Goal: Task Accomplishment & Management: Complete application form

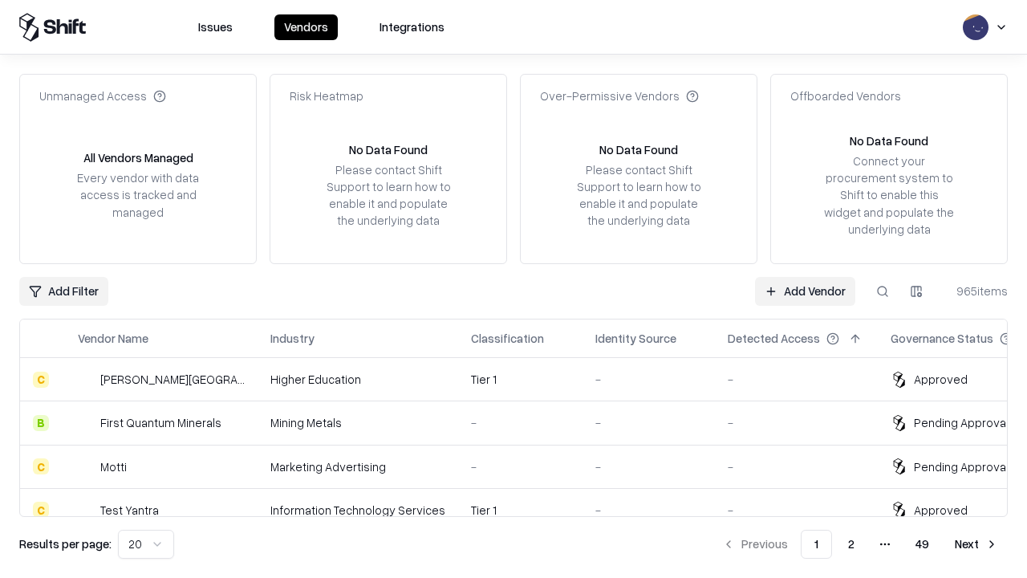
click at [805, 290] on link "Add Vendor" at bounding box center [805, 291] width 100 height 29
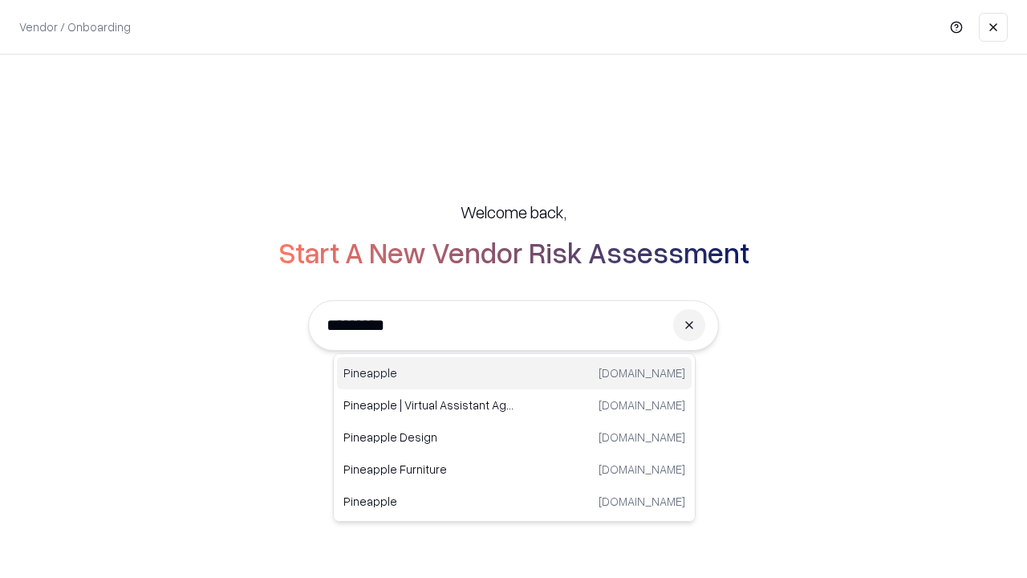
click at [514, 373] on div "Pineapple [DOMAIN_NAME]" at bounding box center [514, 373] width 355 height 32
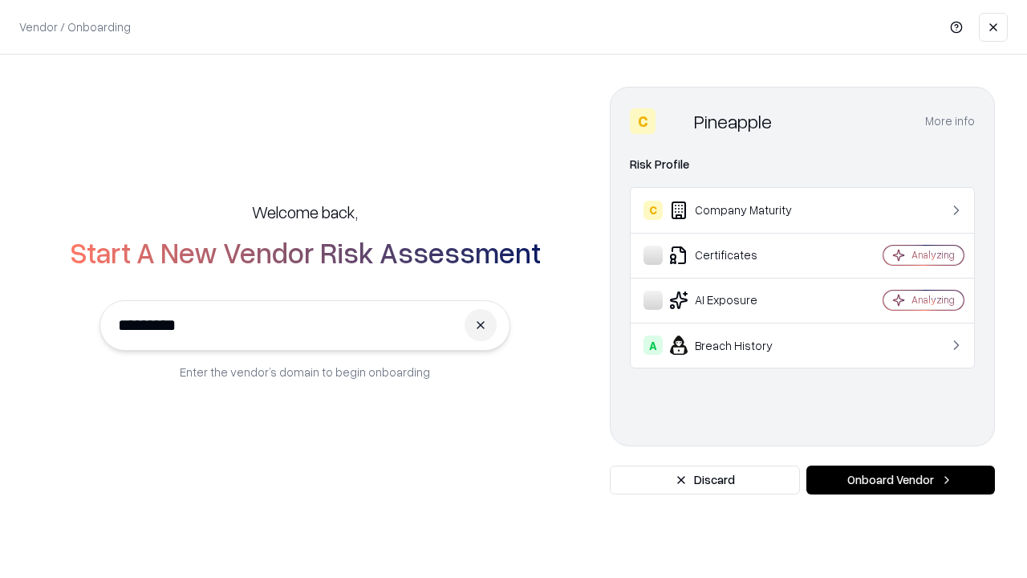
type input "*********"
click at [900, 480] on button "Onboard Vendor" at bounding box center [900, 479] width 189 height 29
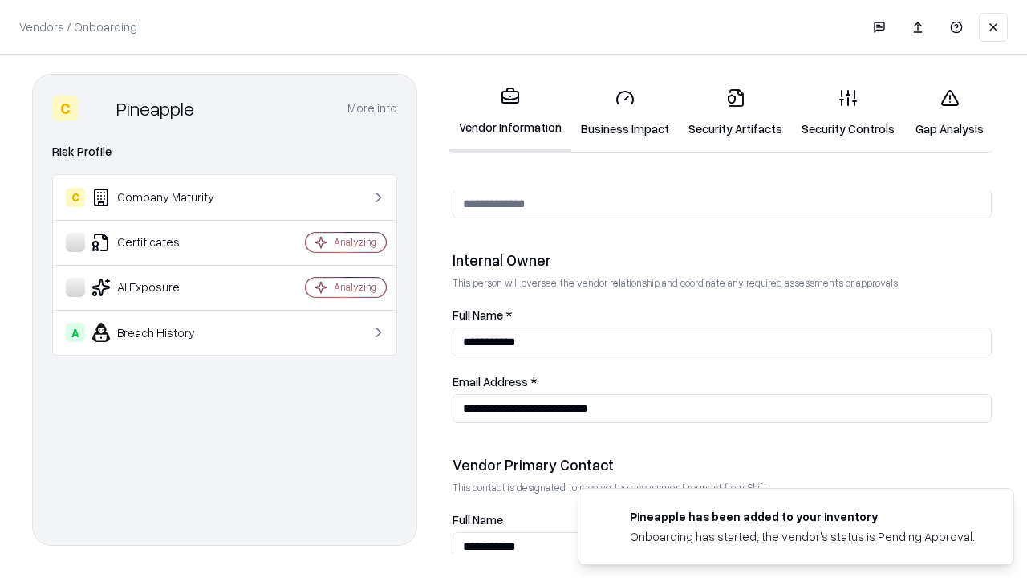
scroll to position [831, 0]
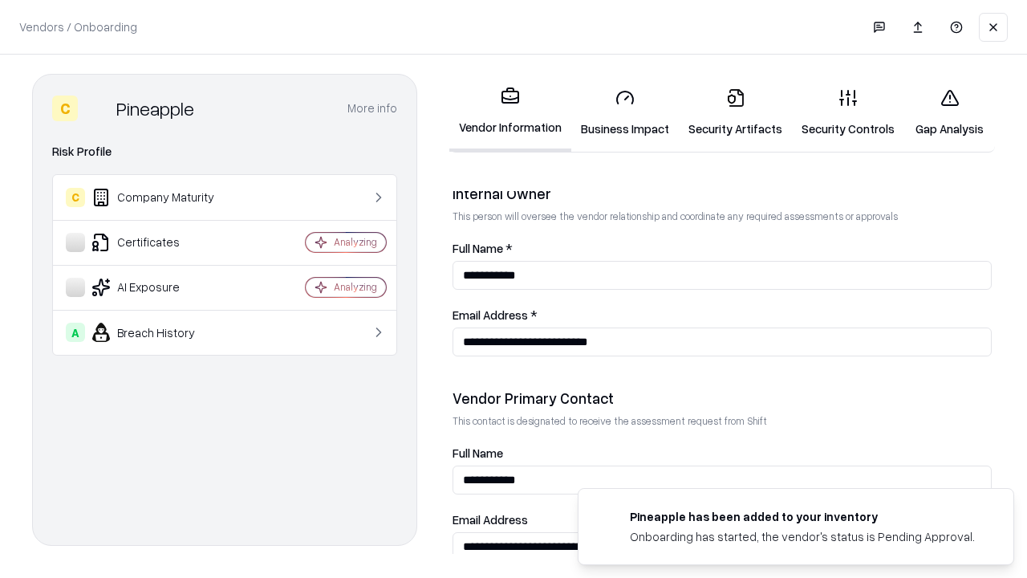
click at [735, 112] on link "Security Artifacts" at bounding box center [735, 112] width 113 height 75
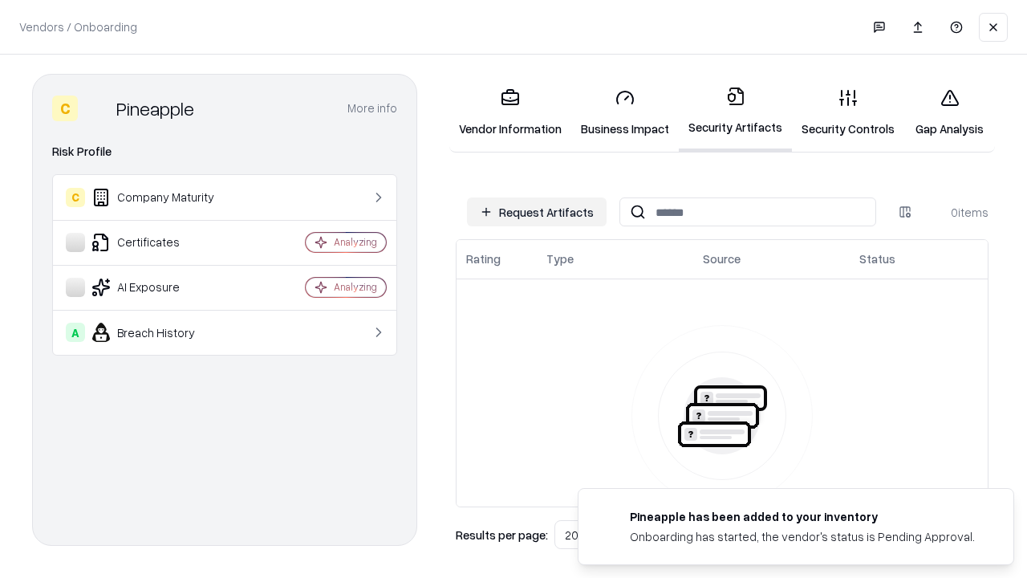
click at [537, 212] on button "Request Artifacts" at bounding box center [537, 211] width 140 height 29
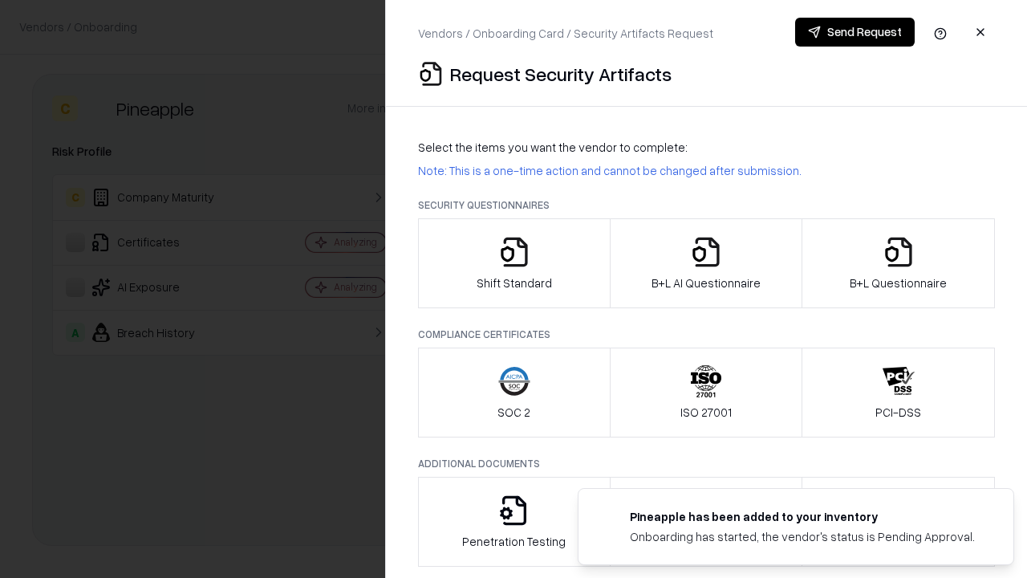
click at [898, 263] on icon "button" at bounding box center [899, 252] width 32 height 32
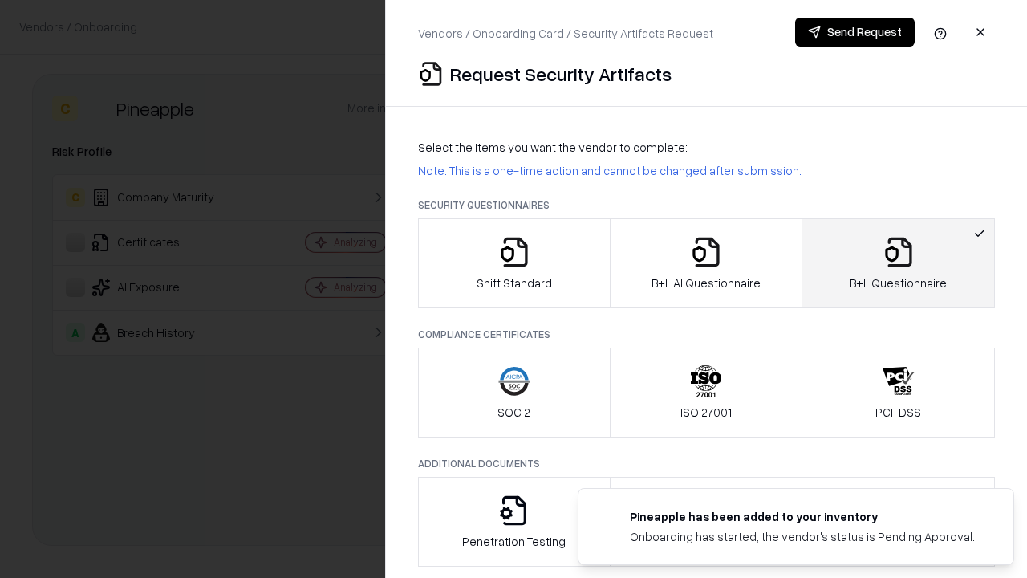
click at [705, 263] on icon "button" at bounding box center [706, 252] width 32 height 32
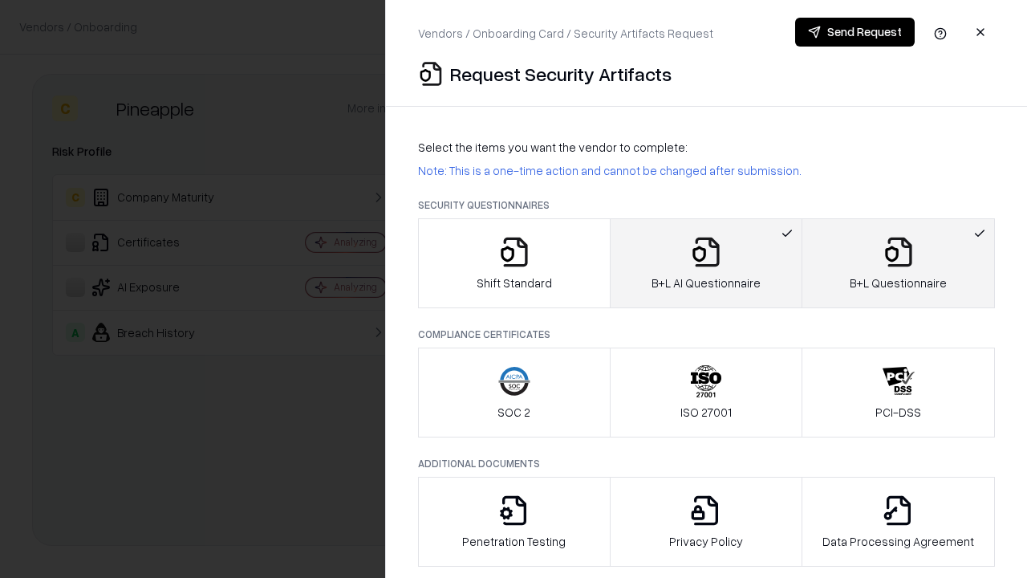
click at [855, 32] on button "Send Request" at bounding box center [855, 32] width 120 height 29
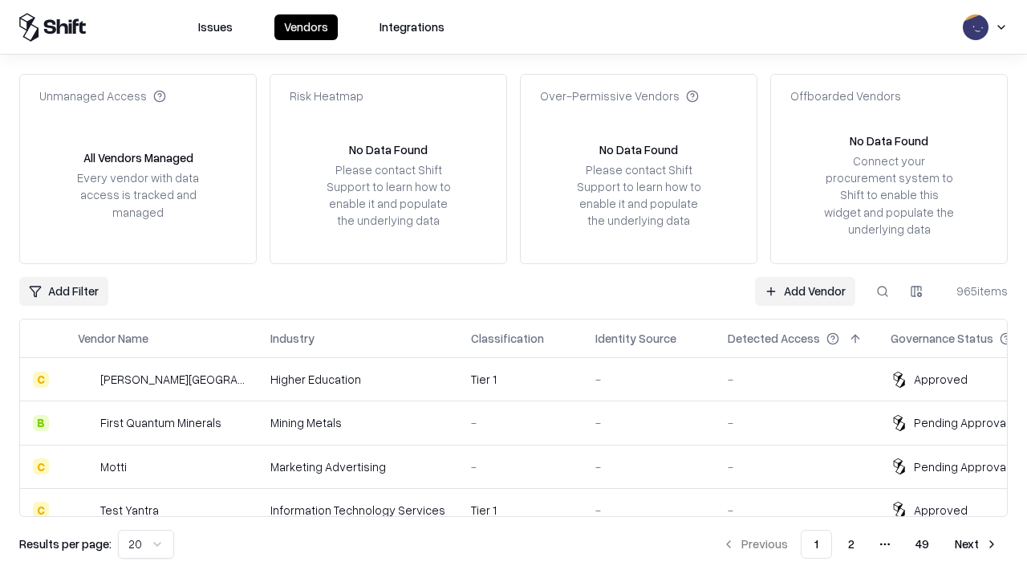
click at [805, 290] on link "Add Vendor" at bounding box center [805, 291] width 100 height 29
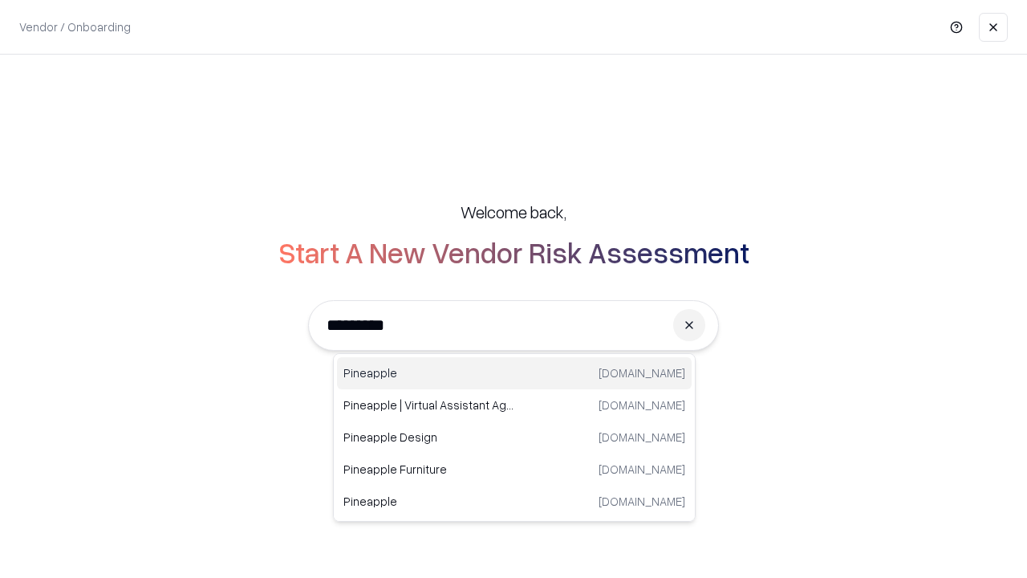
click at [514, 373] on div "Pineapple [DOMAIN_NAME]" at bounding box center [514, 373] width 355 height 32
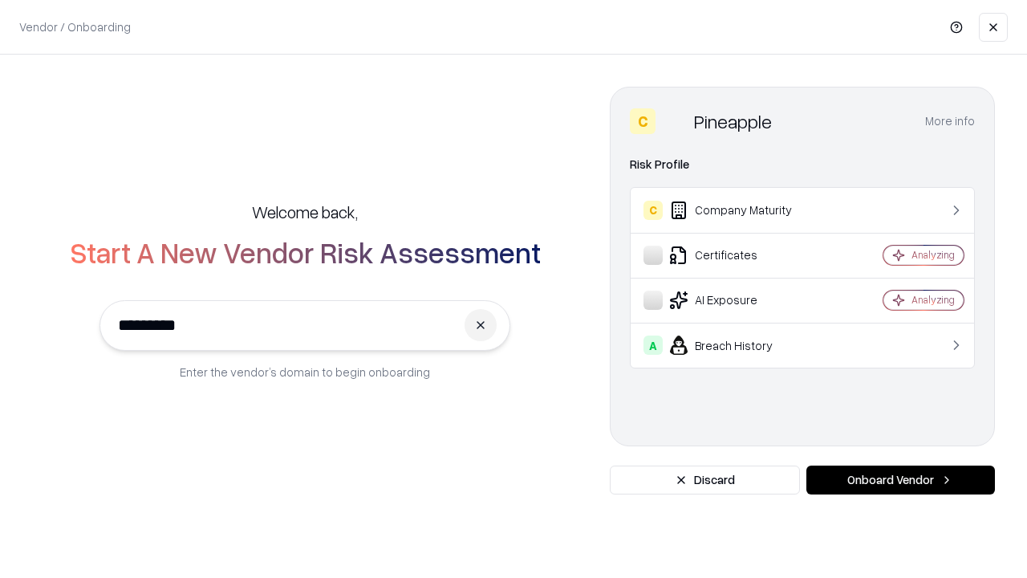
type input "*********"
click at [900, 480] on button "Onboard Vendor" at bounding box center [900, 479] width 189 height 29
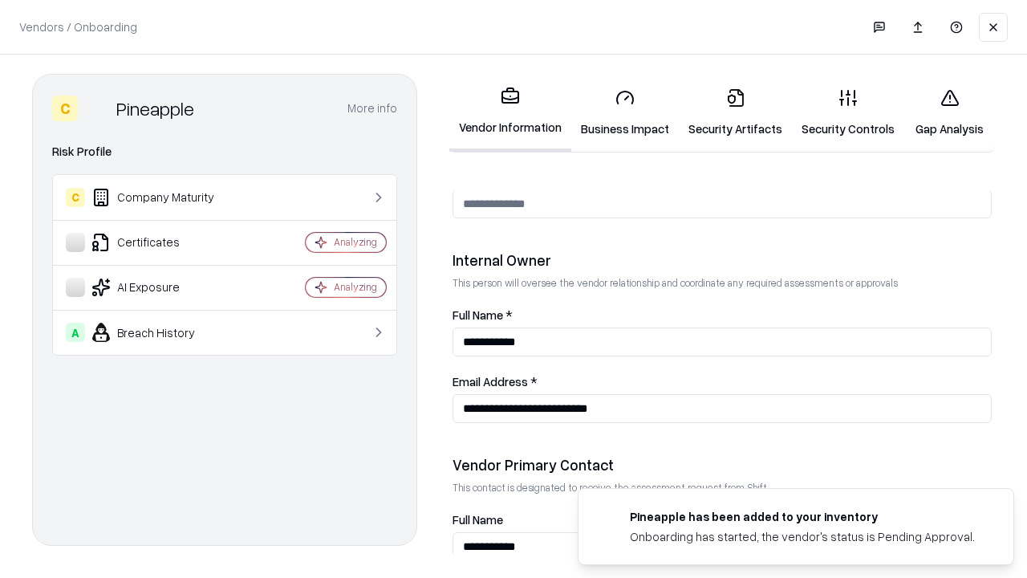
scroll to position [831, 0]
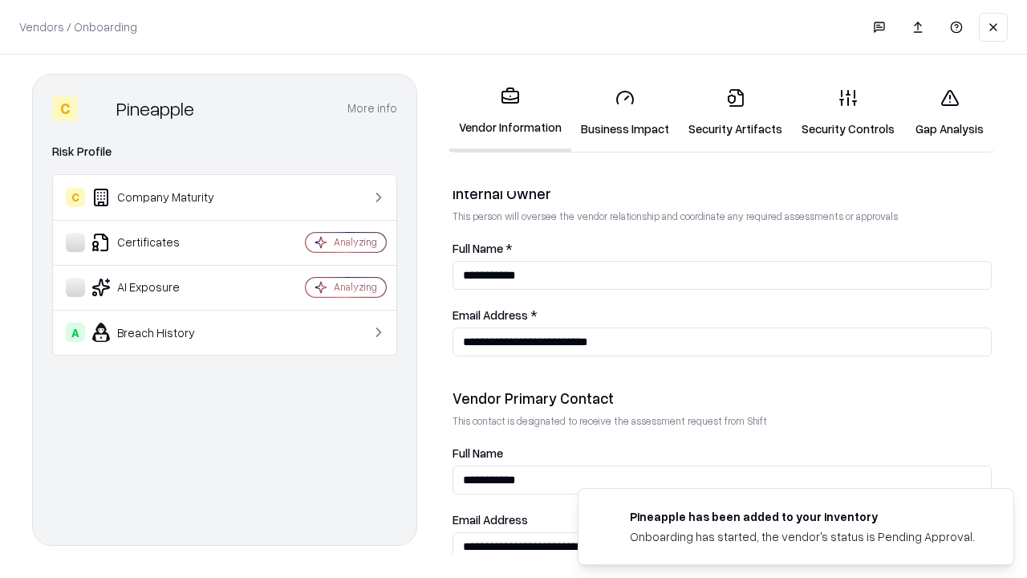
click at [949, 112] on link "Gap Analysis" at bounding box center [949, 112] width 91 height 75
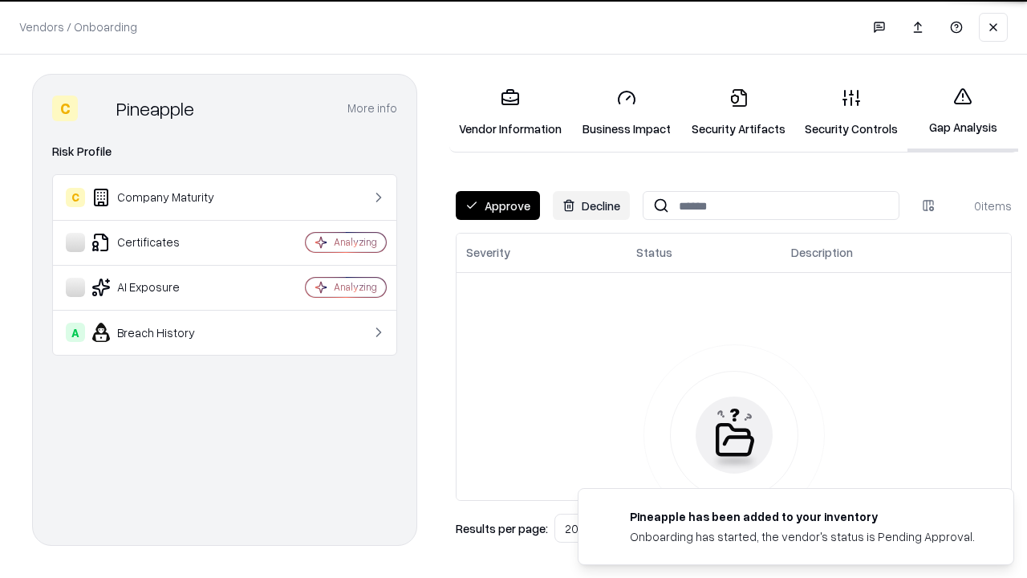
click at [498, 205] on button "Approve" at bounding box center [498, 205] width 84 height 29
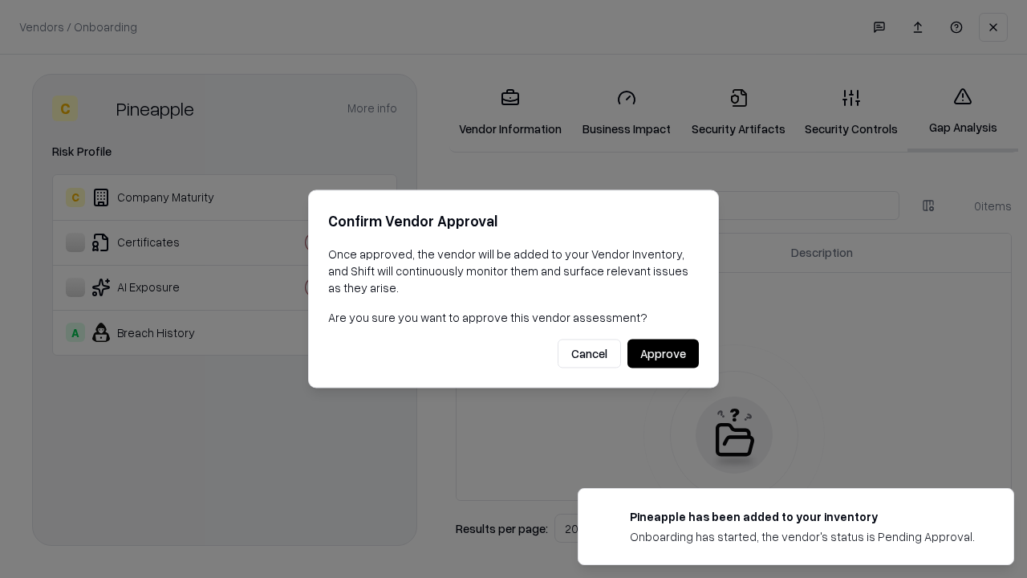
click at [663, 353] on button "Approve" at bounding box center [663, 353] width 71 height 29
